Goal: Task Accomplishment & Management: Complete application form

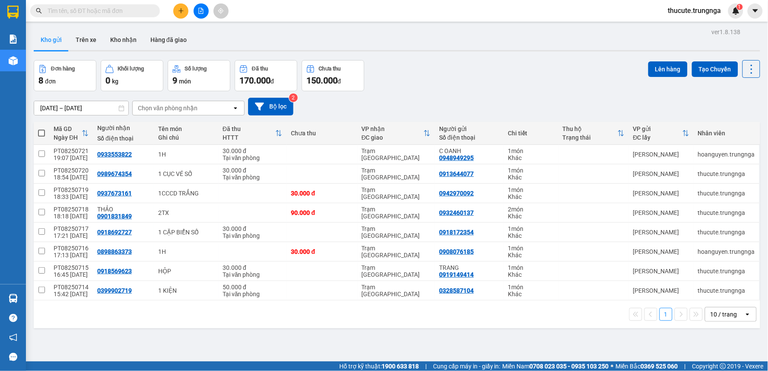
click at [179, 6] on button at bounding box center [180, 10] width 15 height 15
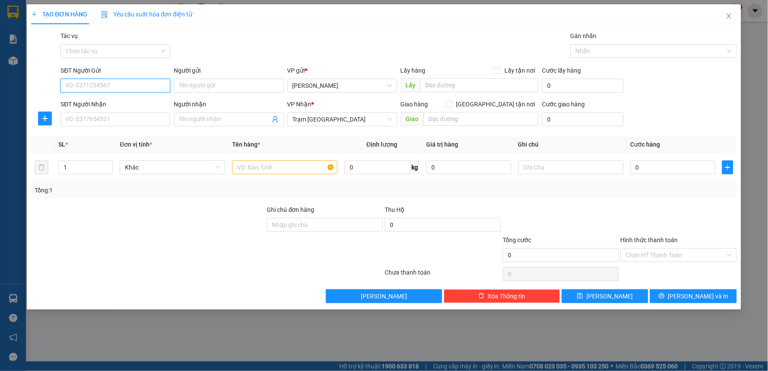
drag, startPoint x: 113, startPoint y: 87, endPoint x: 144, endPoint y: 75, distance: 33.6
click at [115, 86] on input "SĐT Người Gửi" at bounding box center [116, 86] width 110 height 14
type input "0"
click at [111, 122] on input "SĐT Người Nhận" at bounding box center [116, 119] width 110 height 14
type input "0903972020"
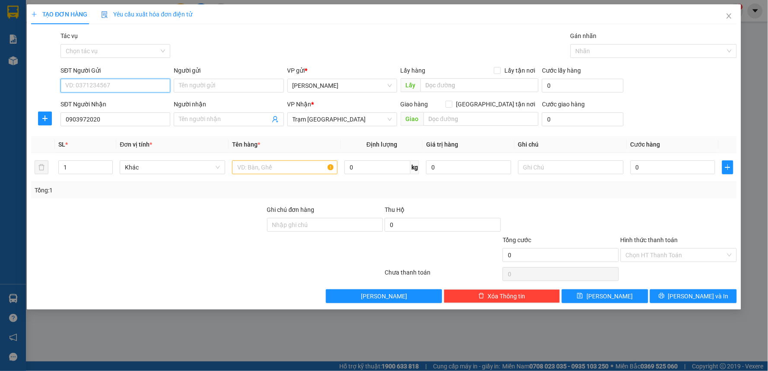
click at [146, 87] on input "SĐT Người Gửi" at bounding box center [116, 86] width 110 height 14
click at [118, 100] on div "0913547049" at bounding box center [115, 103] width 99 height 10
type input "0913547049"
type input "40.000"
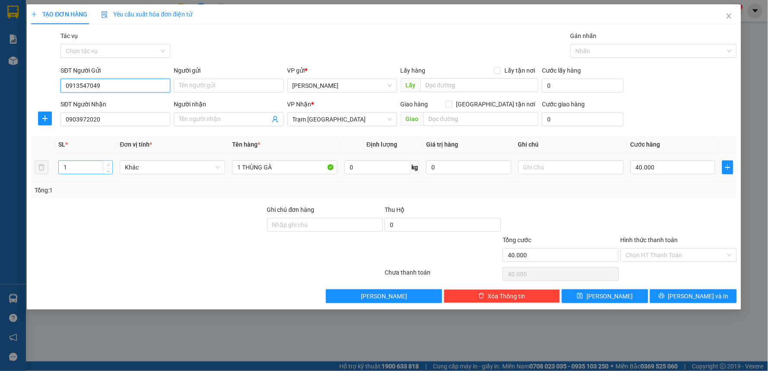
type input "0913547049"
type input "2"
click at [110, 164] on span "up" at bounding box center [108, 165] width 5 height 5
click at [452, 104] on input "[GEOGRAPHIC_DATA] tận nơi" at bounding box center [449, 104] width 6 height 6
checkbox input "true"
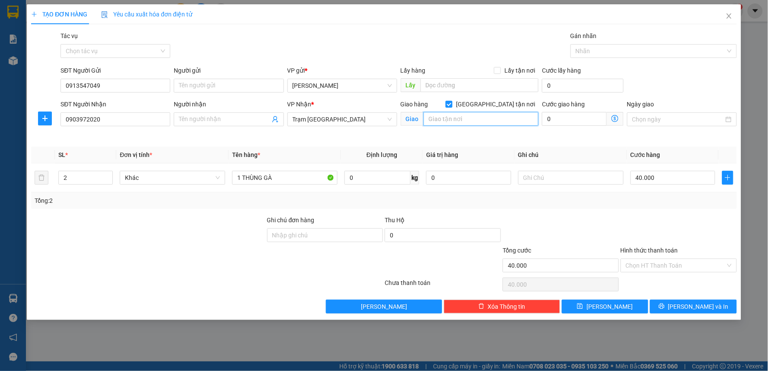
click at [490, 121] on input "text" at bounding box center [481, 119] width 115 height 14
type input "Q"
type input "152 [PERSON_NAME] TẬP , Q7"
click at [579, 113] on input "0" at bounding box center [574, 119] width 65 height 14
type input "40.001"
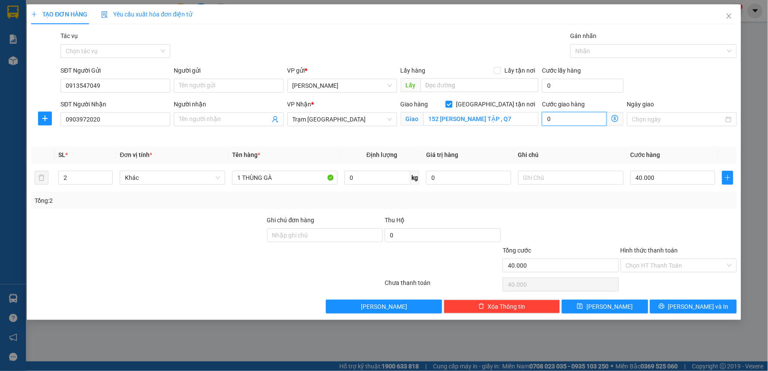
type input "40.001"
type input "1"
type input "40.010"
type input "10"
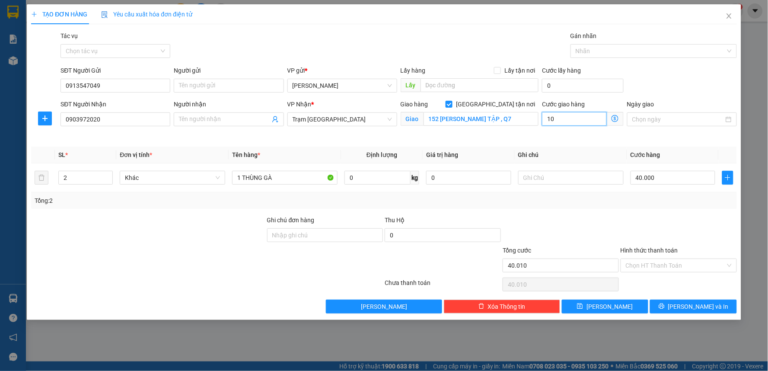
type input "40.100"
type input "100"
type input "140.000"
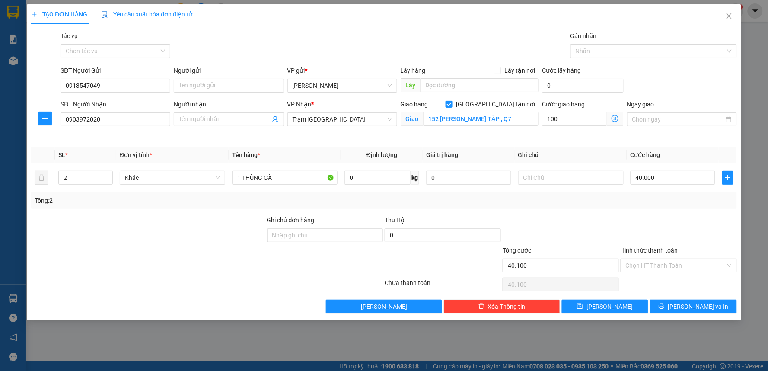
type input "100.000"
click at [492, 143] on div "Transit Pickup Surcharge Ids Transit Deliver Surcharge Ids Transit Deliver Surc…" at bounding box center [384, 172] width 706 height 282
click at [704, 179] on input "40.000" at bounding box center [673, 178] width 85 height 14
type input "100.008"
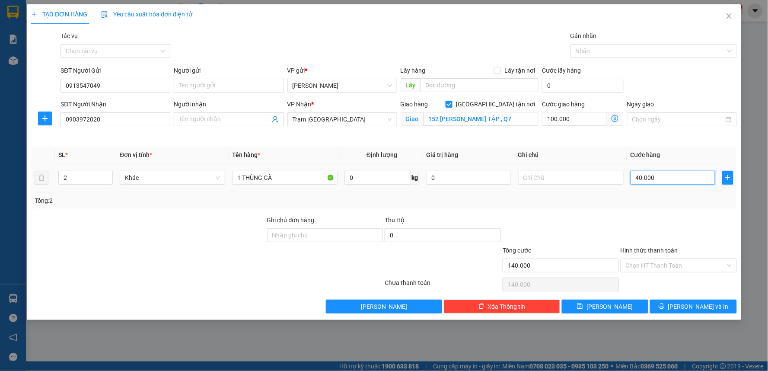
type input "8"
type input "100.080"
type input "80"
type input "180.000"
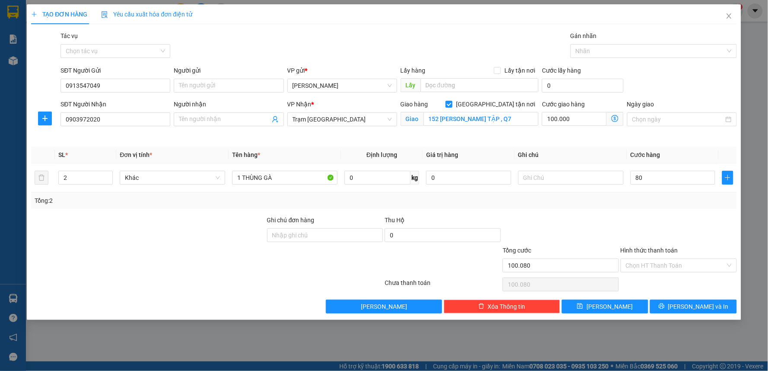
type input "180.000"
type input "80.000"
click at [653, 230] on div at bounding box center [679, 230] width 118 height 30
click at [649, 268] on input "Hình thức thanh toán" at bounding box center [676, 265] width 100 height 13
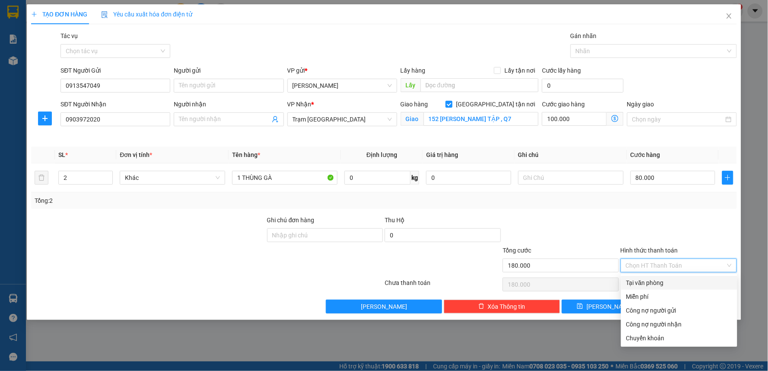
click at [656, 287] on div "Tại văn phòng" at bounding box center [680, 283] width 106 height 10
type input "0"
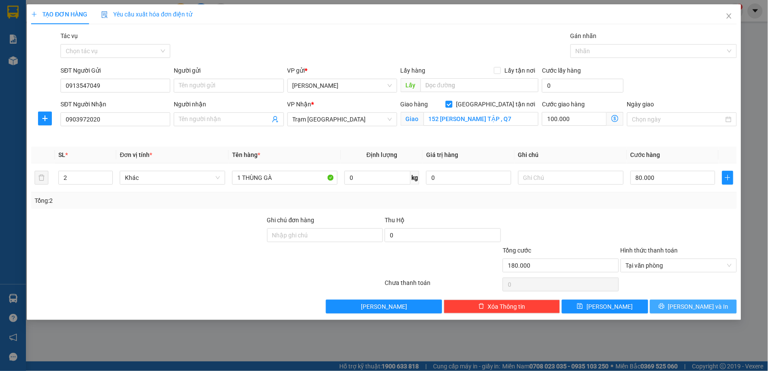
click at [688, 303] on span "[PERSON_NAME] và In" at bounding box center [699, 307] width 61 height 10
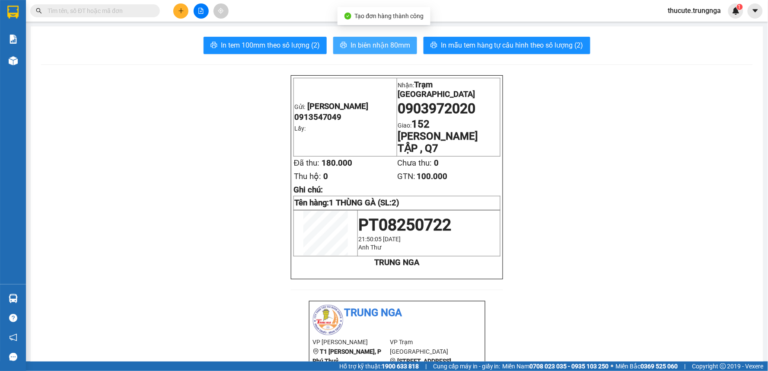
click at [354, 43] on span "In biên nhận 80mm" at bounding box center [381, 45] width 60 height 11
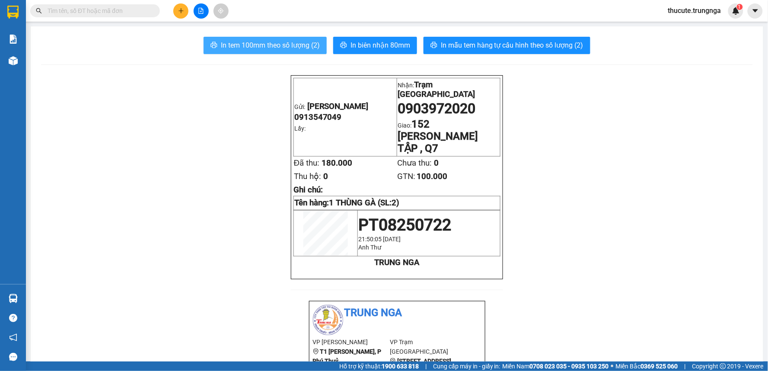
click at [305, 42] on span "In tem 100mm theo số lượng (2)" at bounding box center [270, 45] width 99 height 11
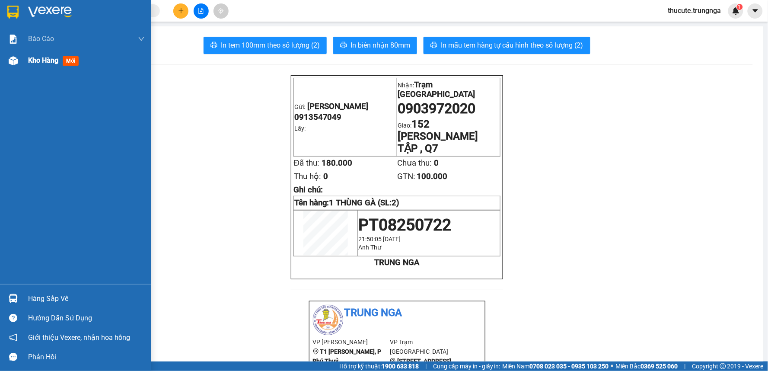
click at [35, 59] on span "Kho hàng" at bounding box center [43, 60] width 30 height 8
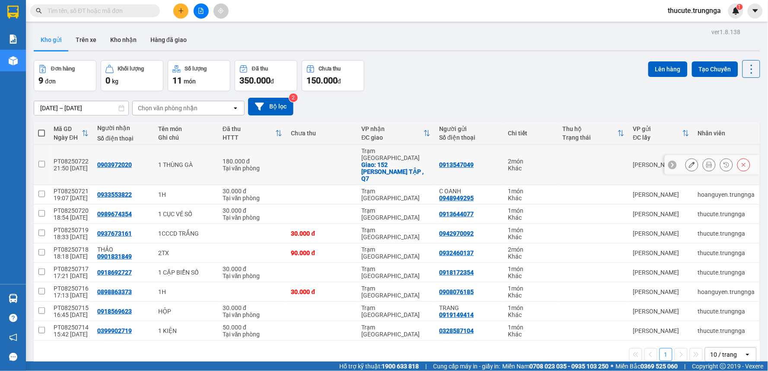
click at [689, 162] on icon at bounding box center [692, 165] width 6 height 6
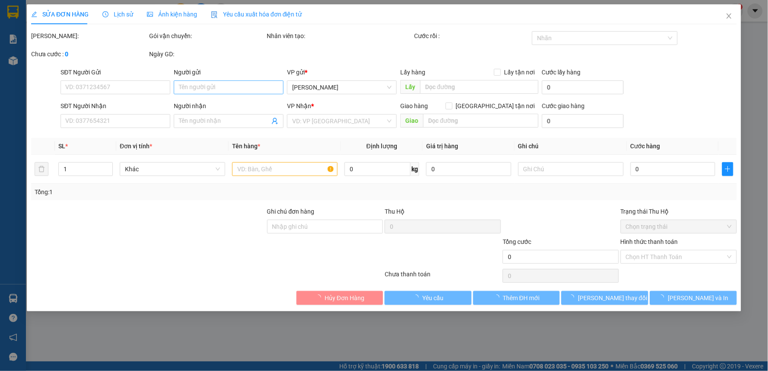
type input "0913547049"
type input "0903972020"
checkbox input "true"
type input "152 [PERSON_NAME] TẬP , Q7"
type input "180.000"
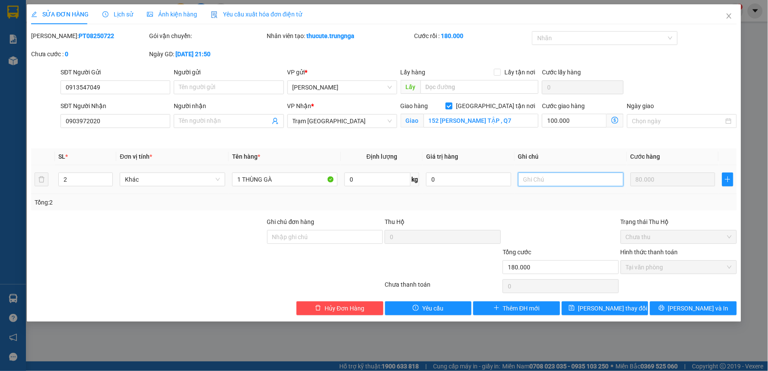
click at [548, 176] on input "text" at bounding box center [571, 180] width 106 height 14
type input "THU HỘ 1050.000"
click at [622, 313] on span "[PERSON_NAME] thay đổi" at bounding box center [613, 309] width 69 height 10
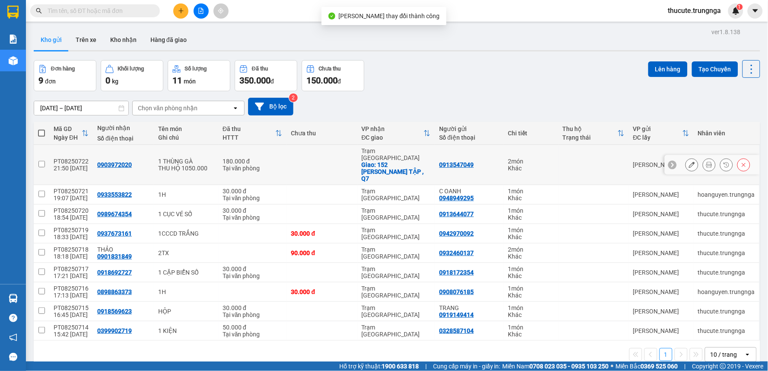
click at [689, 162] on icon at bounding box center [692, 165] width 6 height 6
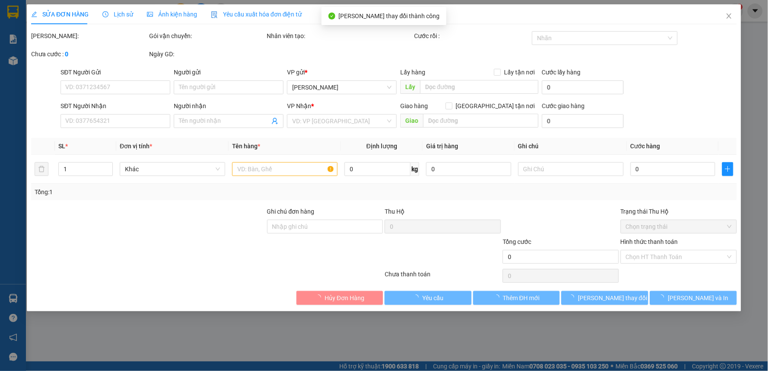
type input "0913547049"
type input "0903972020"
checkbox input "true"
type input "152 [PERSON_NAME] TẬP , Q7"
type input "180.000"
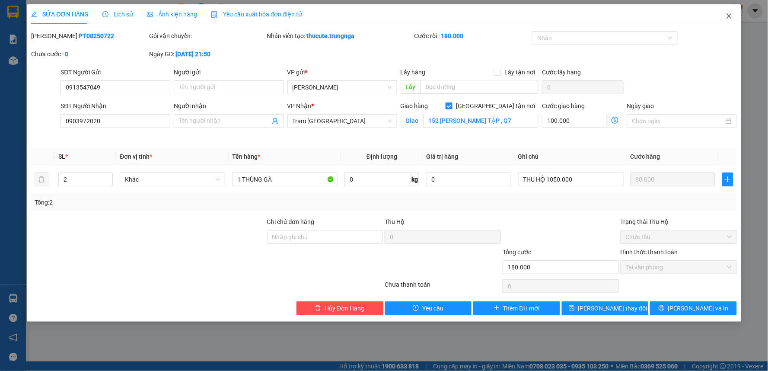
click at [732, 18] on icon "close" at bounding box center [729, 16] width 7 height 7
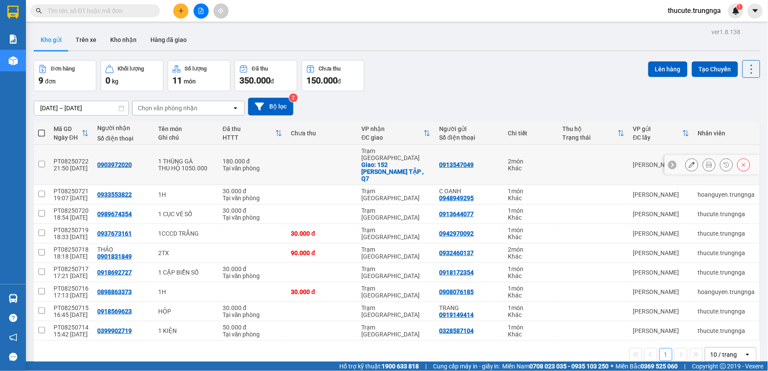
click at [224, 165] on div "Tại văn phòng" at bounding box center [253, 168] width 60 height 7
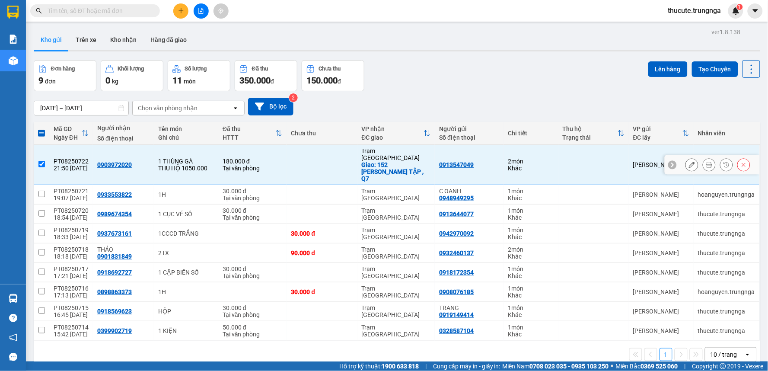
click at [235, 158] on div "180.000 đ" at bounding box center [253, 161] width 60 height 7
checkbox input "false"
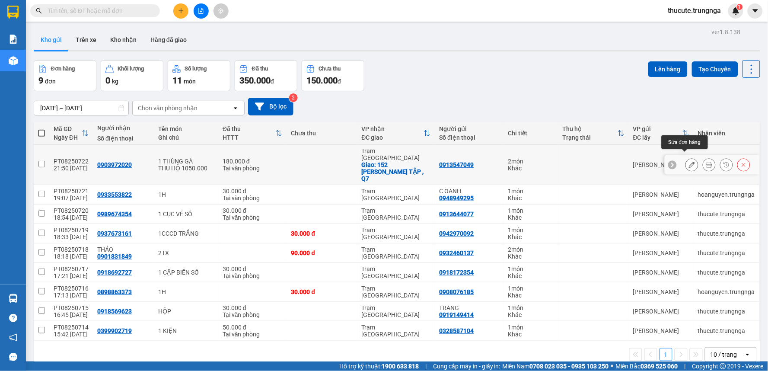
click at [689, 162] on icon at bounding box center [692, 165] width 6 height 6
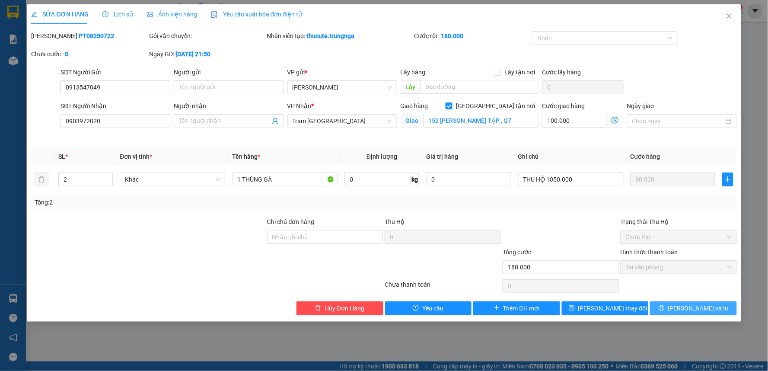
click at [719, 306] on button "[PERSON_NAME] và In" at bounding box center [693, 308] width 87 height 14
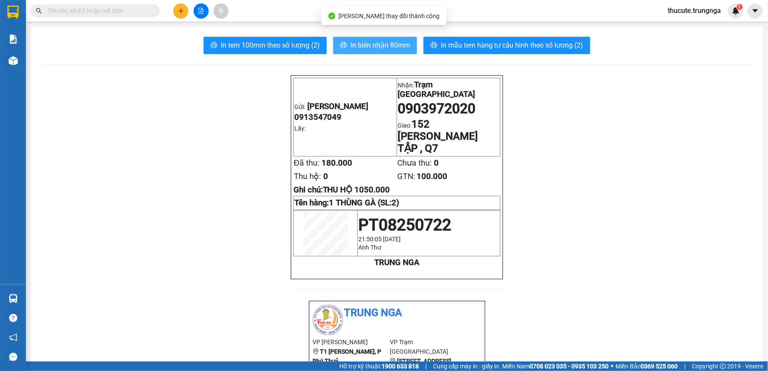
click at [374, 45] on span "In biên nhận 80mm" at bounding box center [381, 45] width 60 height 11
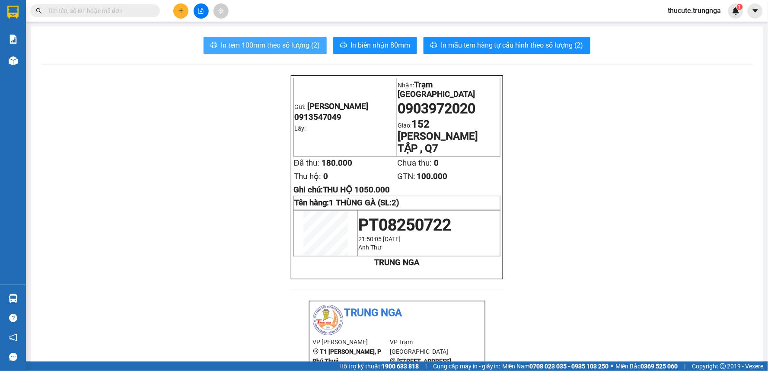
click at [257, 48] on span "In tem 100mm theo số lượng (2)" at bounding box center [270, 45] width 99 height 11
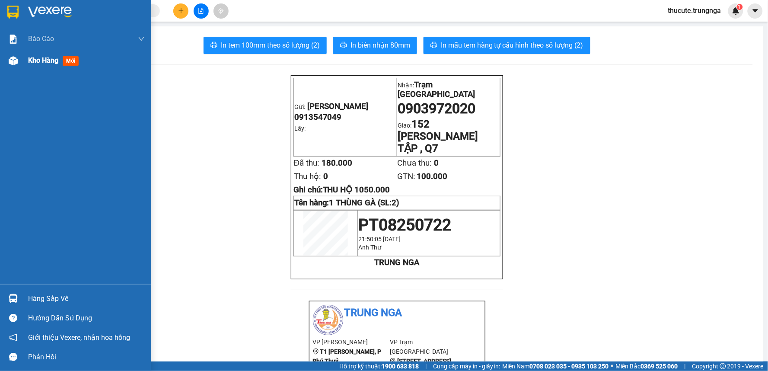
click at [46, 61] on span "Kho hàng" at bounding box center [43, 60] width 30 height 8
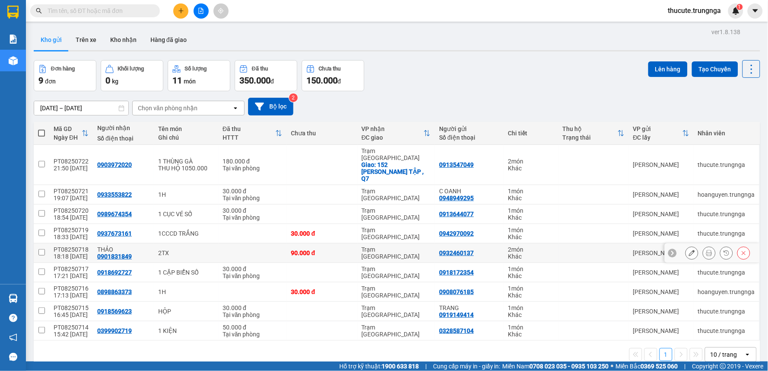
click at [409, 246] on div "Trạm [GEOGRAPHIC_DATA]" at bounding box center [396, 253] width 69 height 14
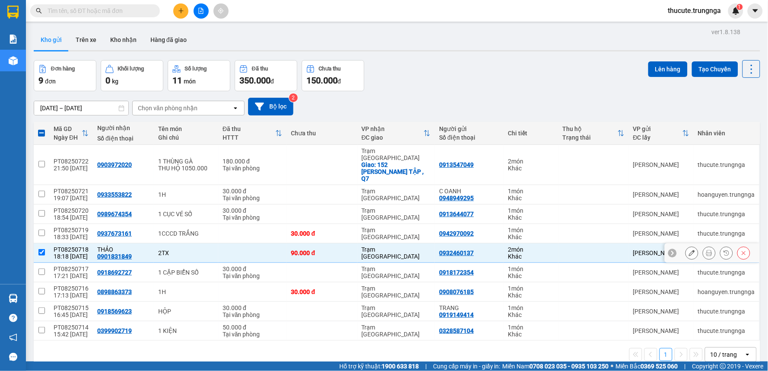
click at [409, 246] on div "Trạm [GEOGRAPHIC_DATA]" at bounding box center [396, 253] width 69 height 14
checkbox input "false"
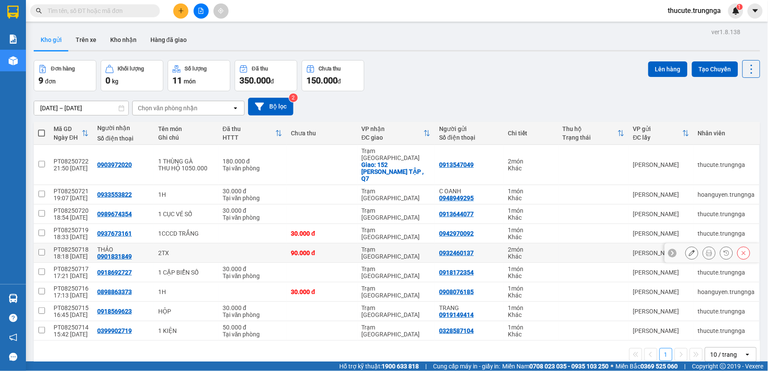
scroll to position [40, 0]
click at [725, 350] on div "10 / trang" at bounding box center [724, 354] width 27 height 9
click at [715, 323] on span "100 / trang" at bounding box center [720, 322] width 31 height 9
